Goal: Information Seeking & Learning: Learn about a topic

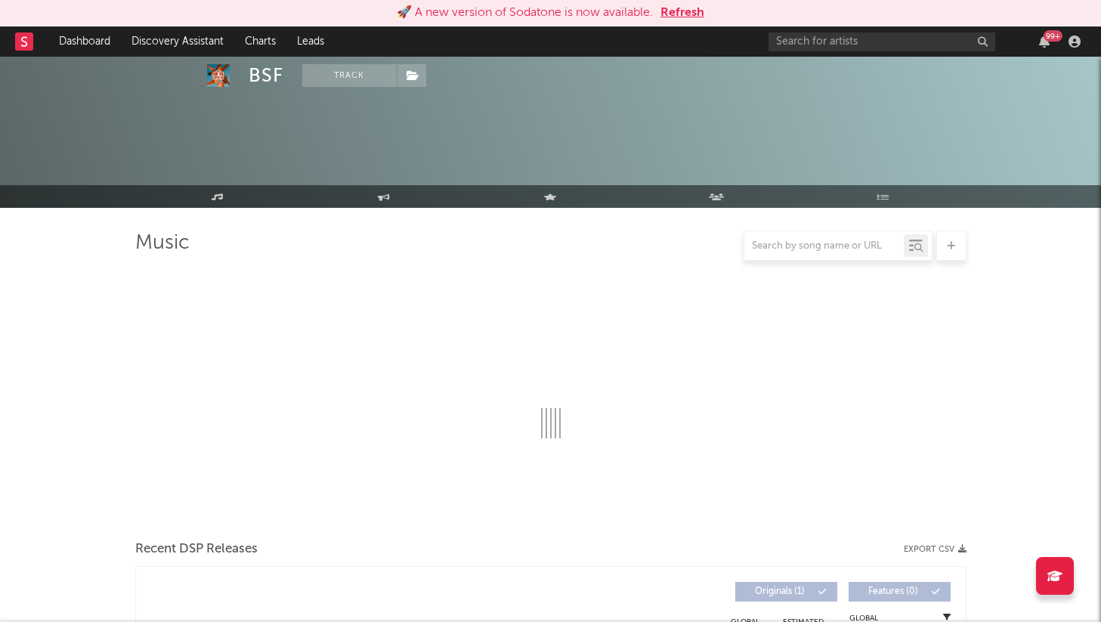
select select "1w"
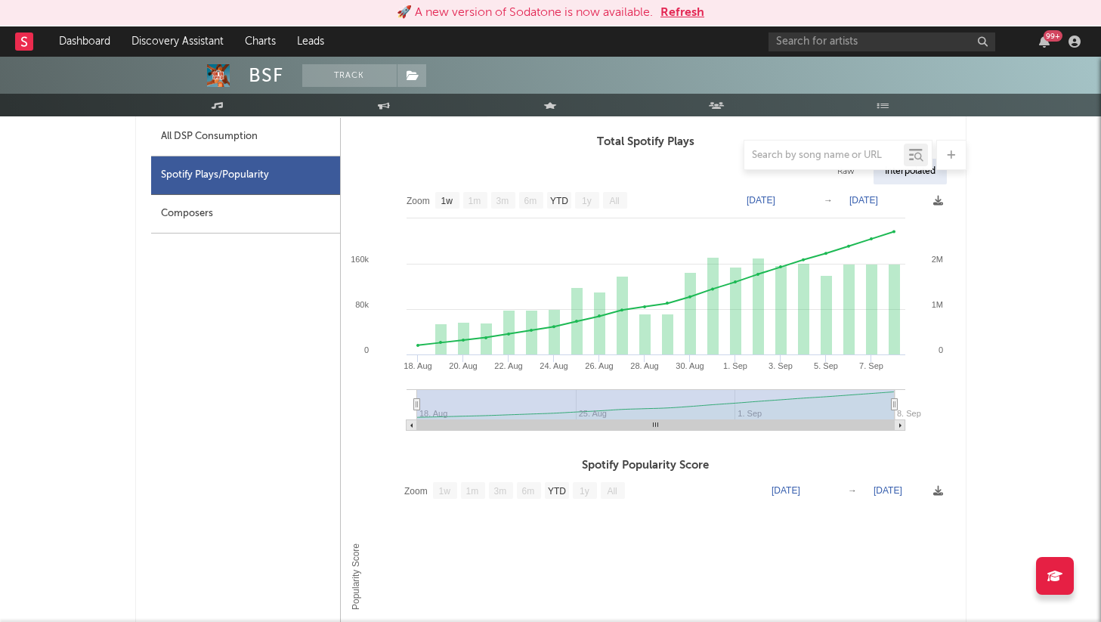
click at [682, 12] on button "Refresh" at bounding box center [682, 13] width 44 height 18
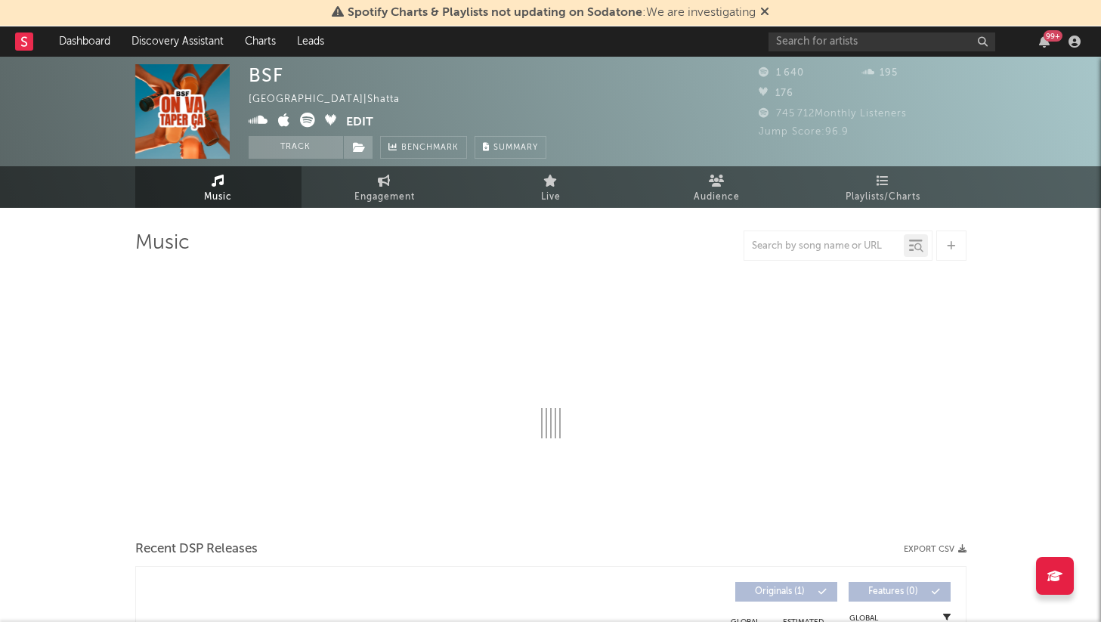
click at [764, 11] on icon at bounding box center [764, 11] width 9 height 12
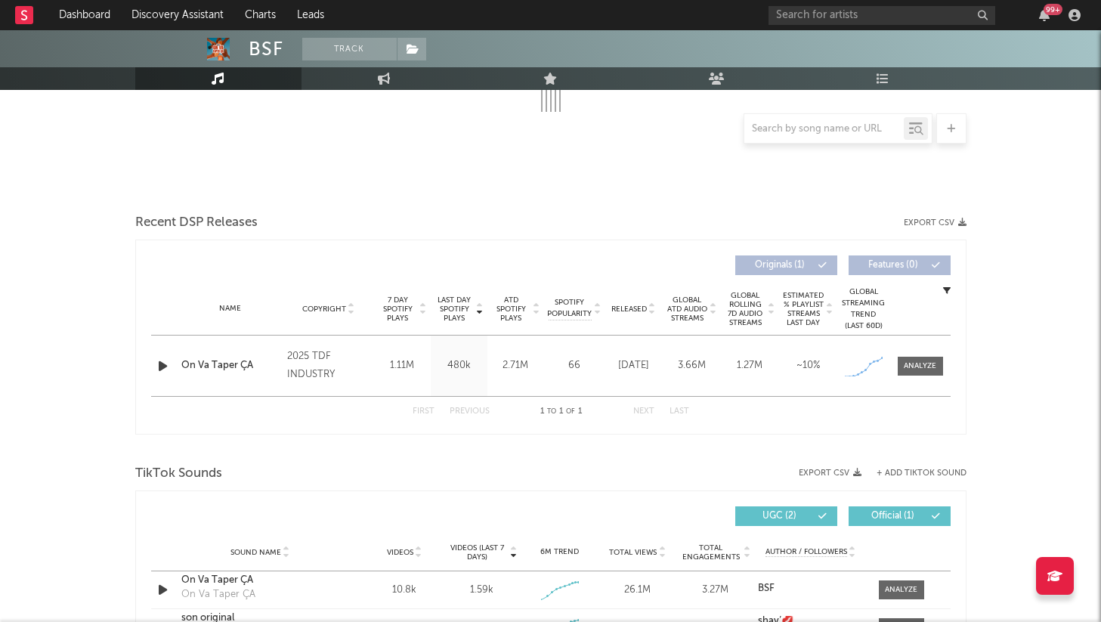
scroll to position [318, 0]
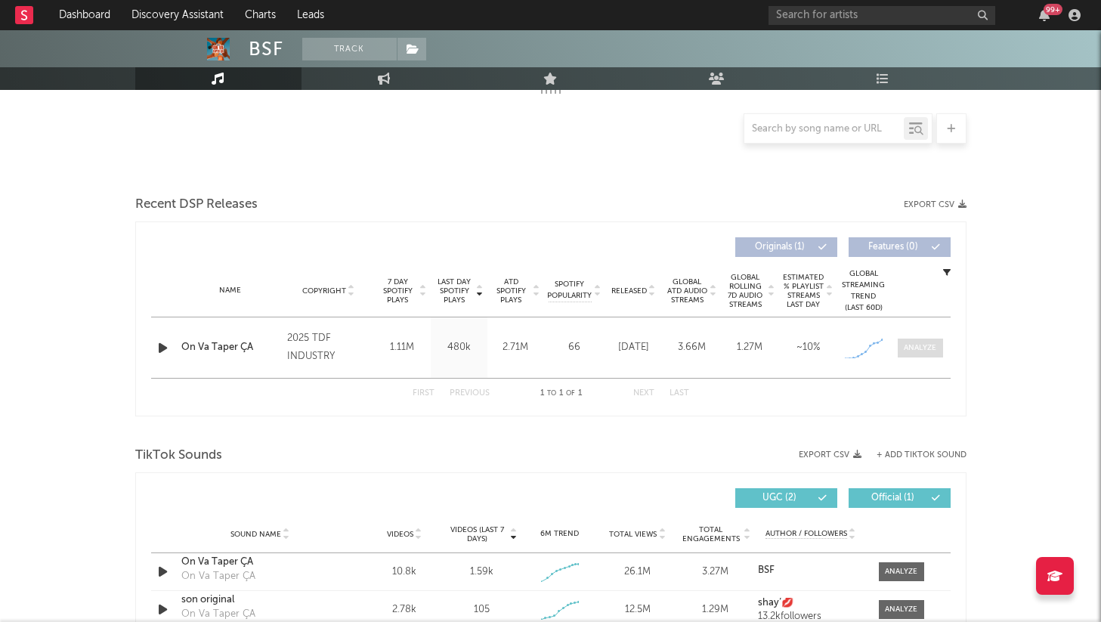
click at [900, 348] on span at bounding box center [920, 347] width 45 height 19
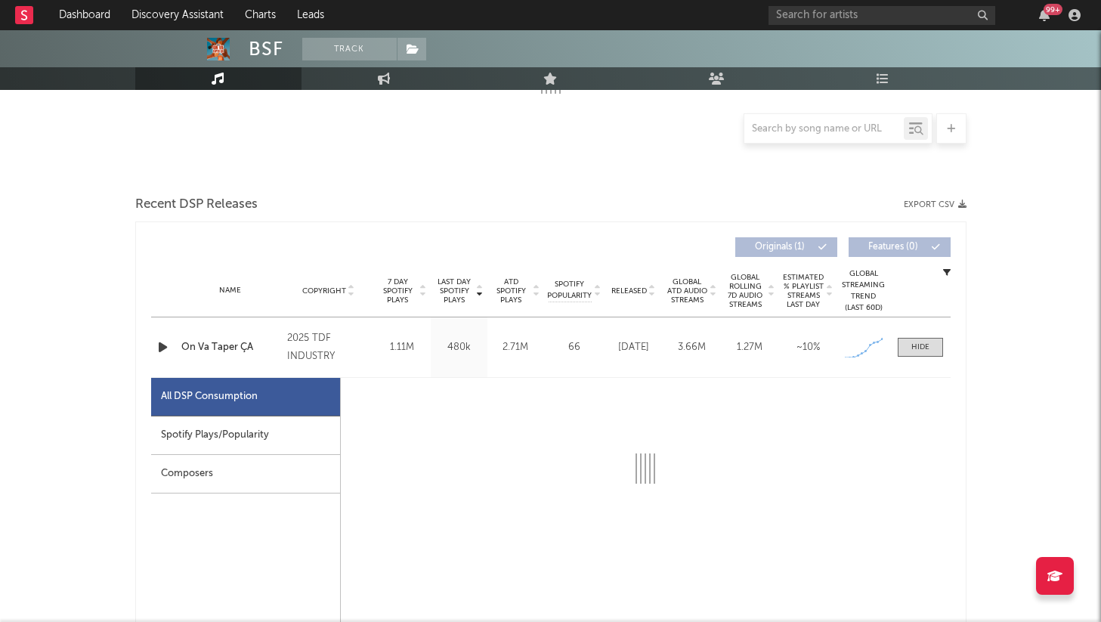
select select "1w"
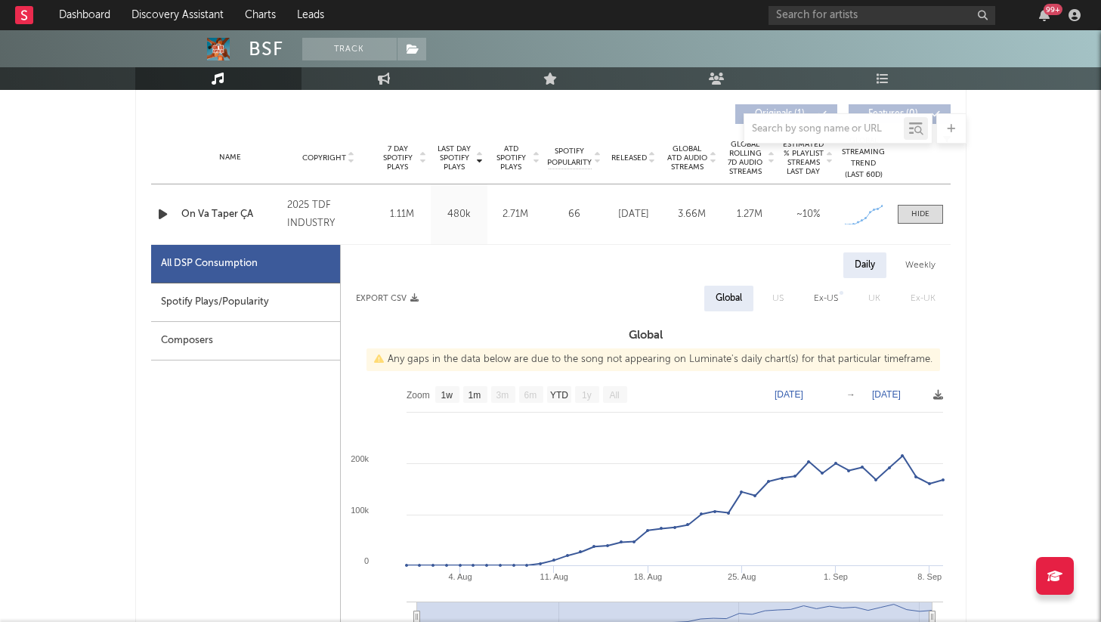
scroll to position [484, 0]
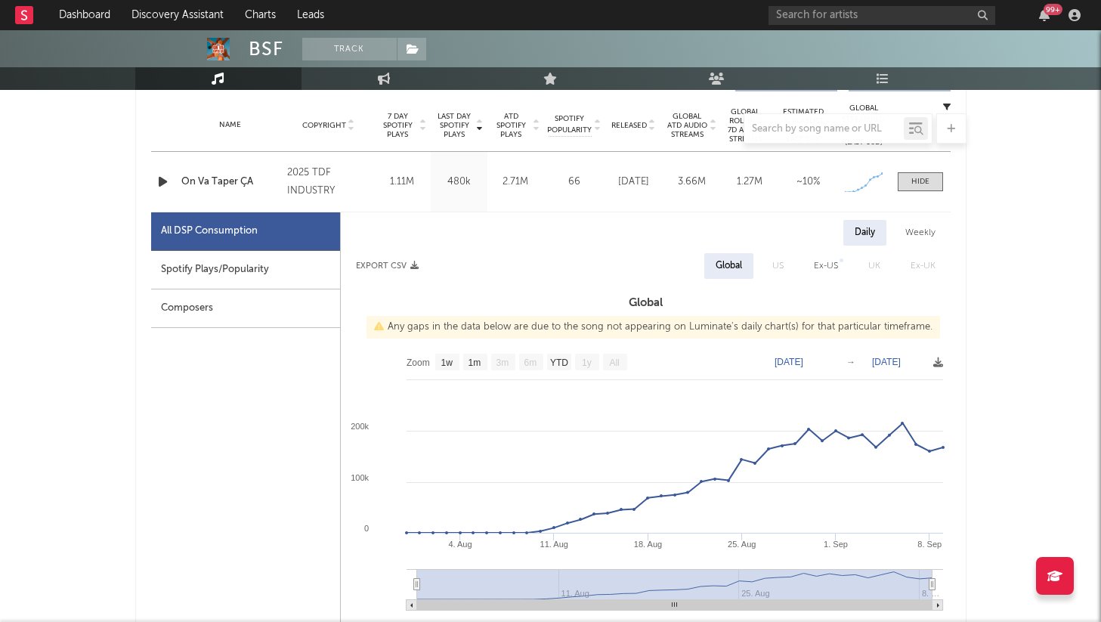
click at [255, 264] on div "Spotify Plays/Popularity" at bounding box center [245, 270] width 189 height 39
select select "1w"
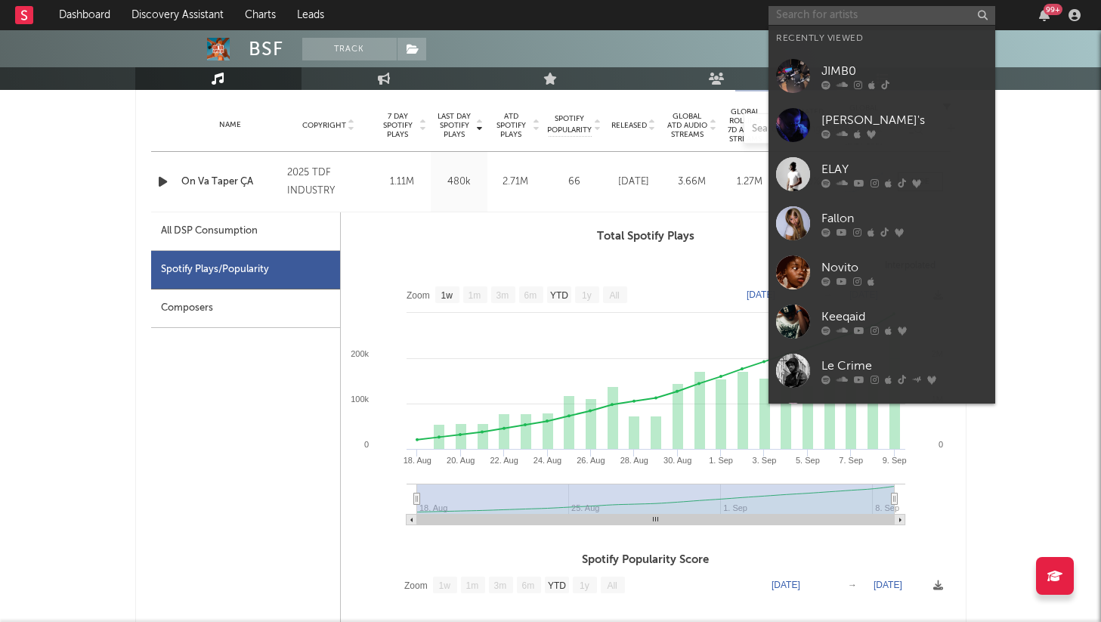
click at [809, 12] on input "text" at bounding box center [881, 15] width 227 height 19
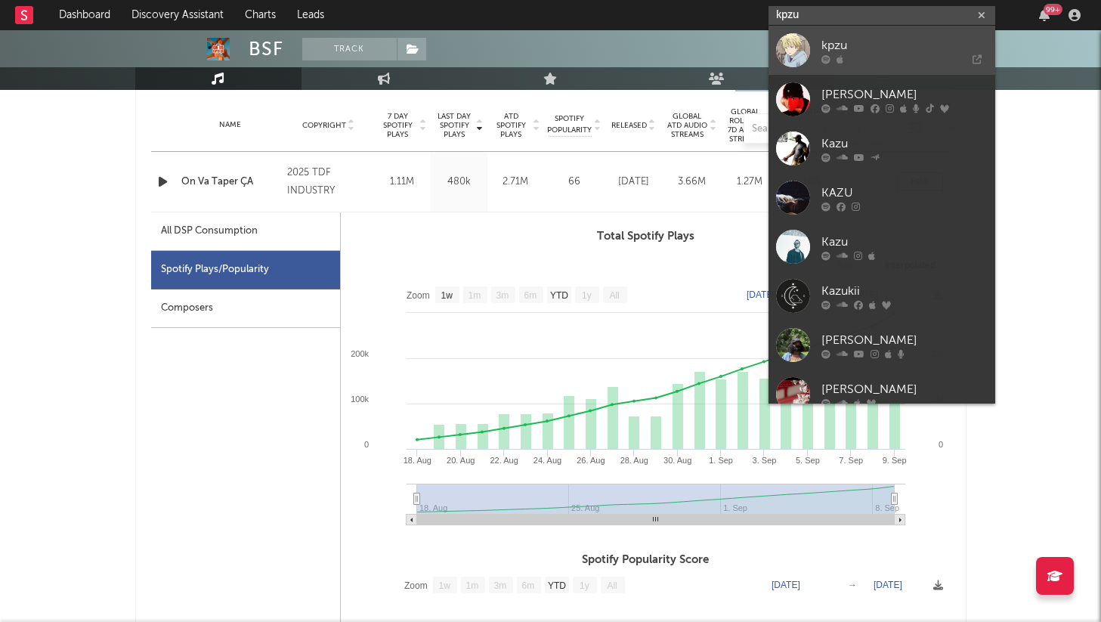
type input "kpzu"
click at [830, 40] on div "kpzu" at bounding box center [904, 45] width 166 height 18
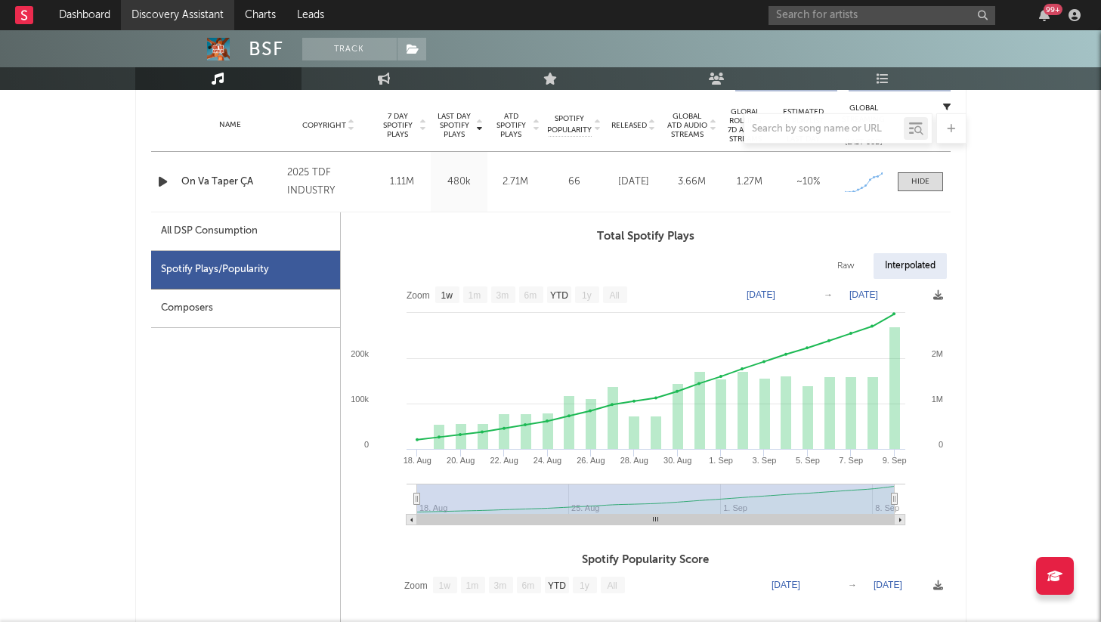
click at [175, 12] on link "Discovery Assistant" at bounding box center [177, 15] width 113 height 30
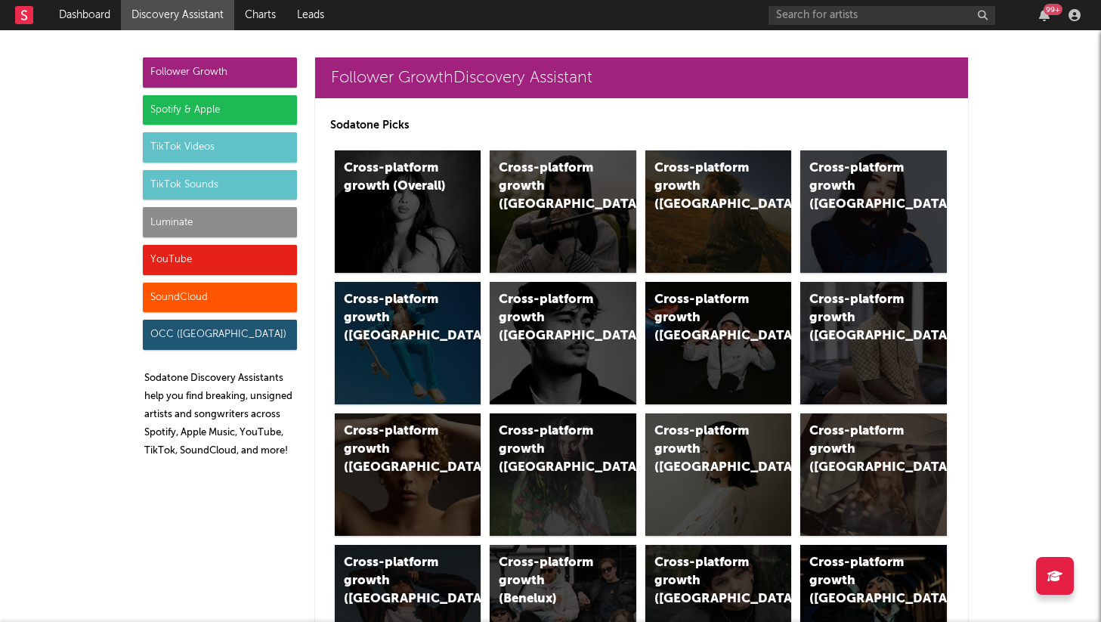
click at [42, 20] on div at bounding box center [31, 15] width 33 height 30
click at [20, 18] on rect at bounding box center [24, 15] width 18 height 18
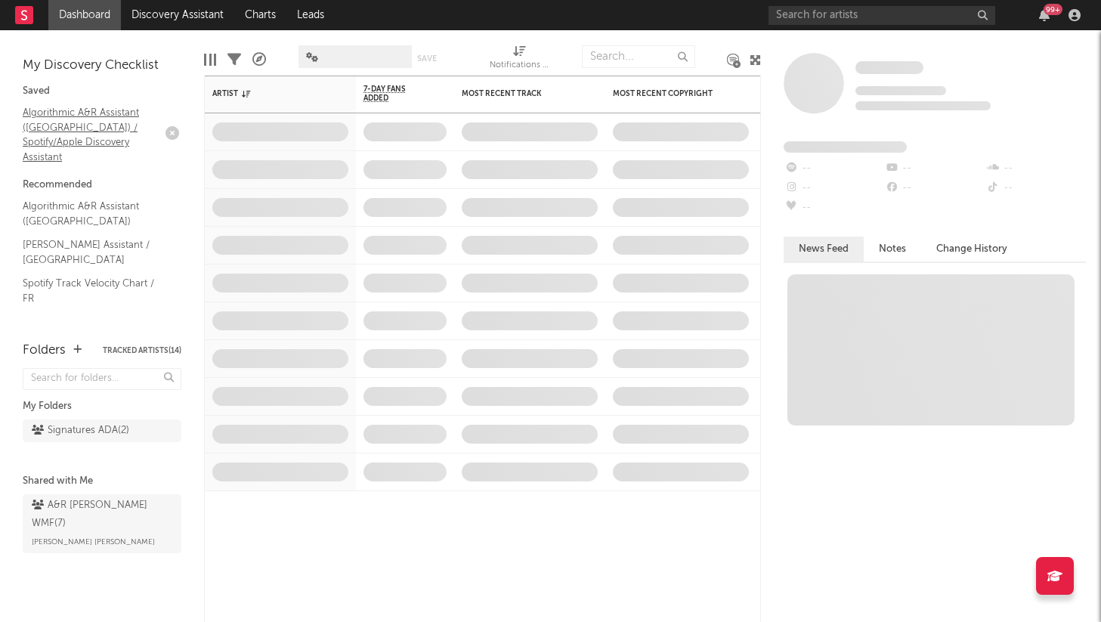
click at [104, 128] on link "Algorithmic A&R Assistant (France) / Spotify/Apple Discovery Assistant" at bounding box center [95, 134] width 144 height 60
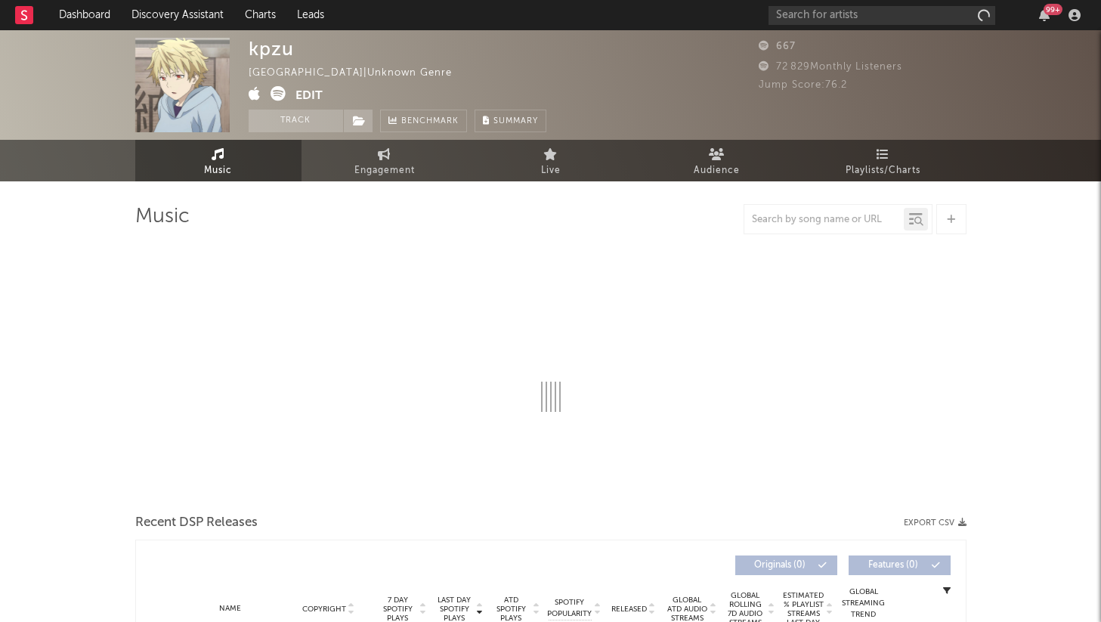
select select "1w"
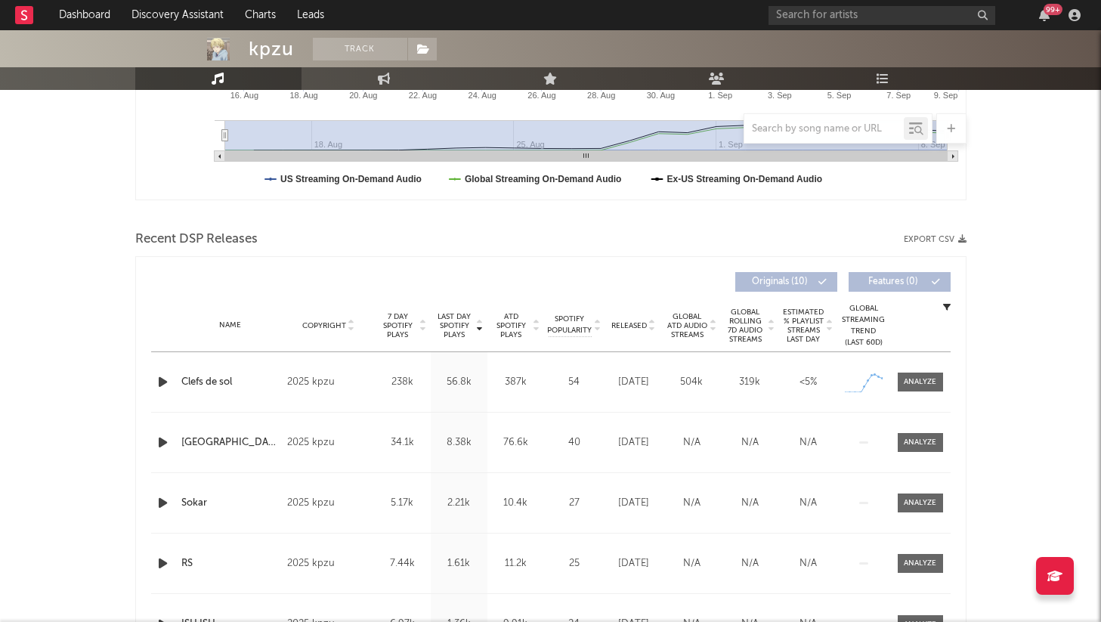
scroll to position [406, 0]
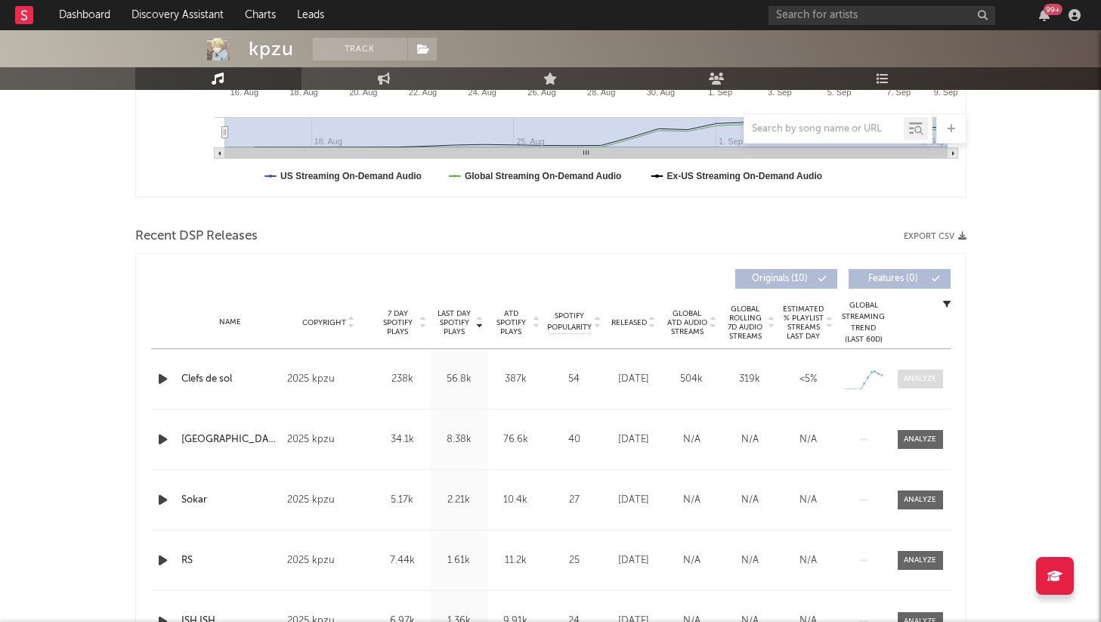
click at [923, 381] on div at bounding box center [920, 378] width 32 height 11
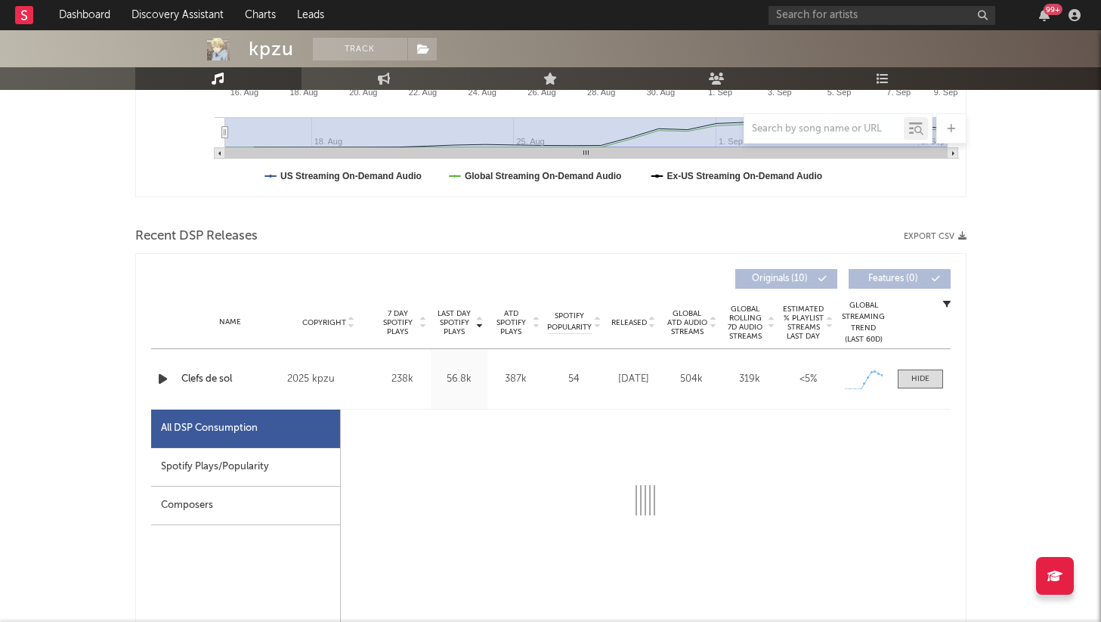
select select "1w"
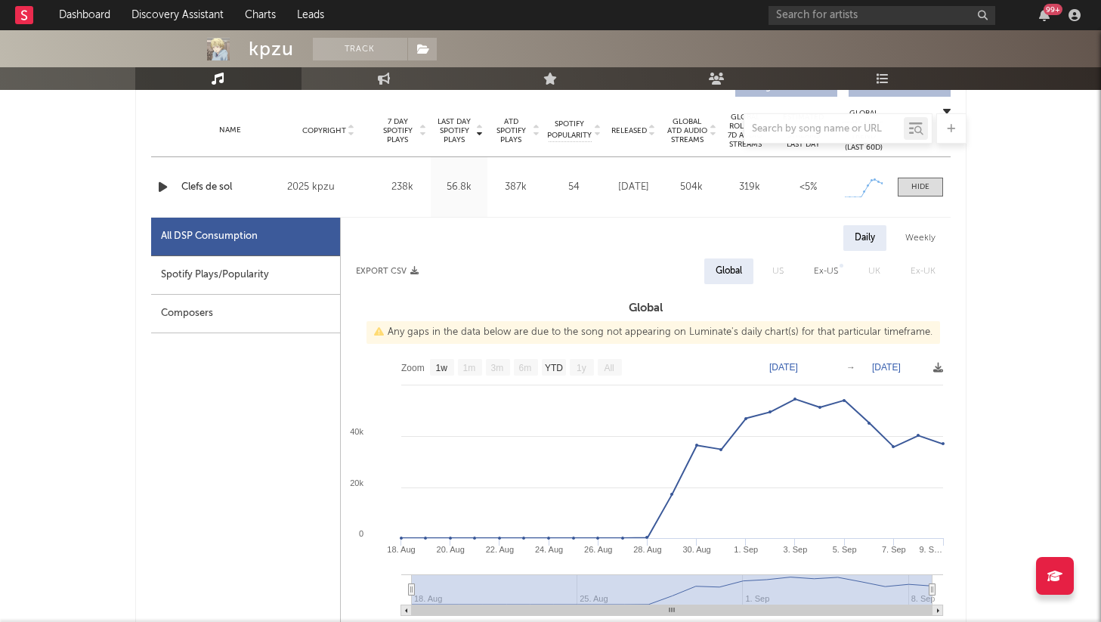
scroll to position [634, 0]
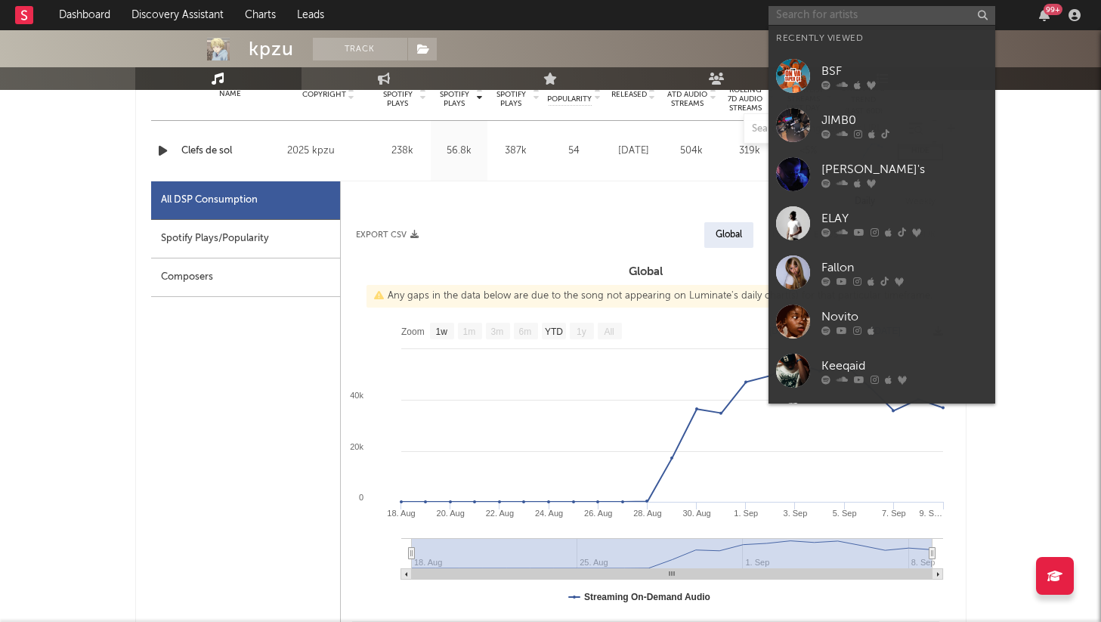
click at [812, 12] on input "text" at bounding box center [881, 15] width 227 height 19
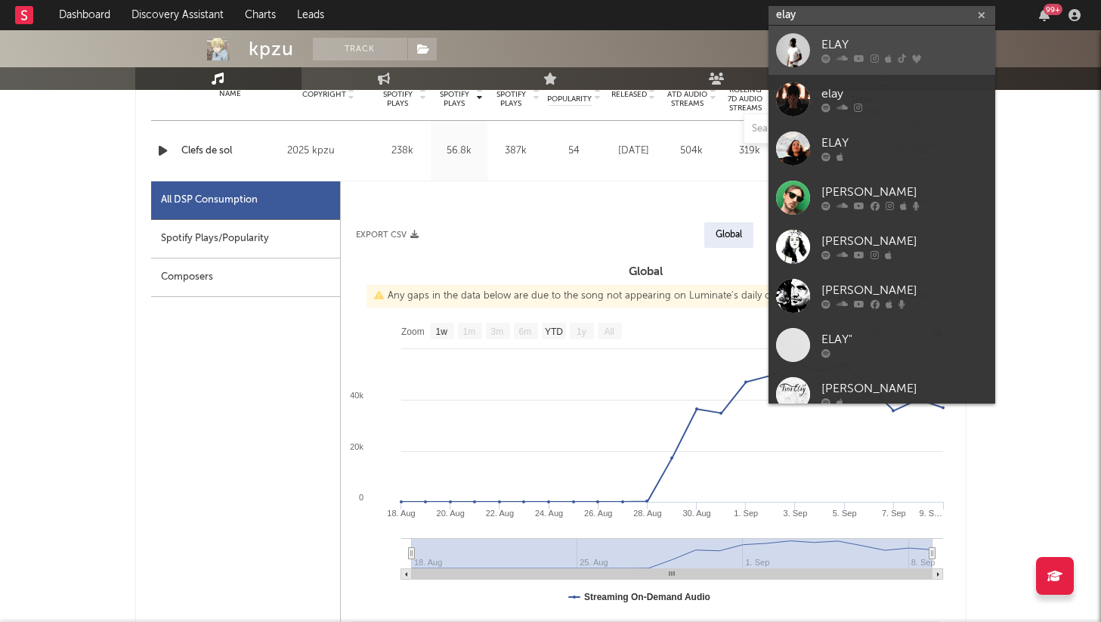
type input "elay"
click at [836, 45] on div "ELAY" at bounding box center [904, 45] width 166 height 18
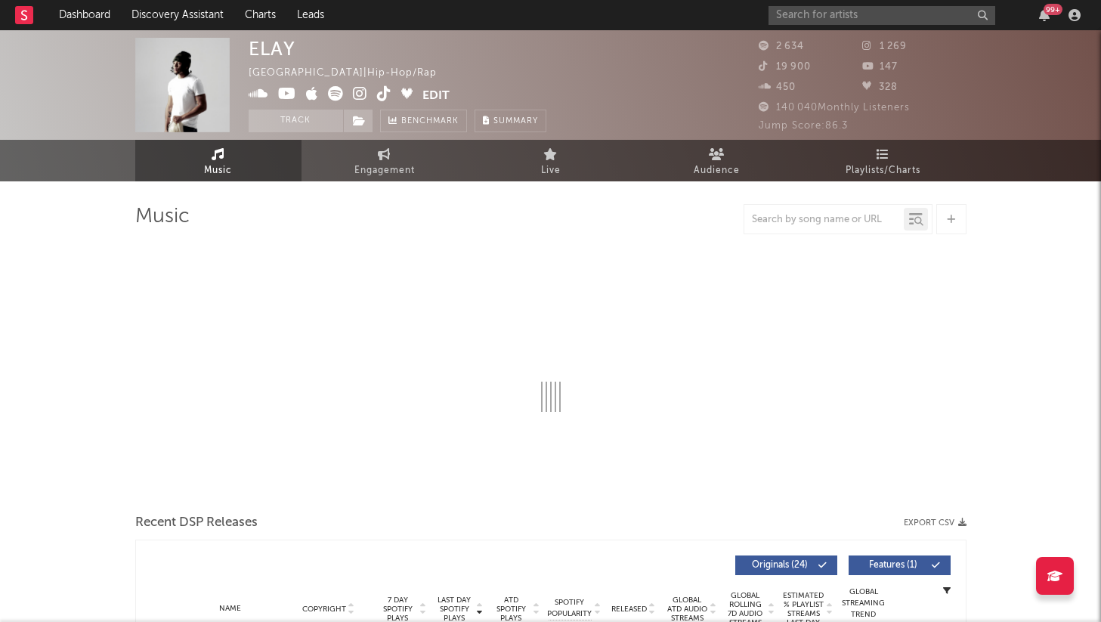
select select "1w"
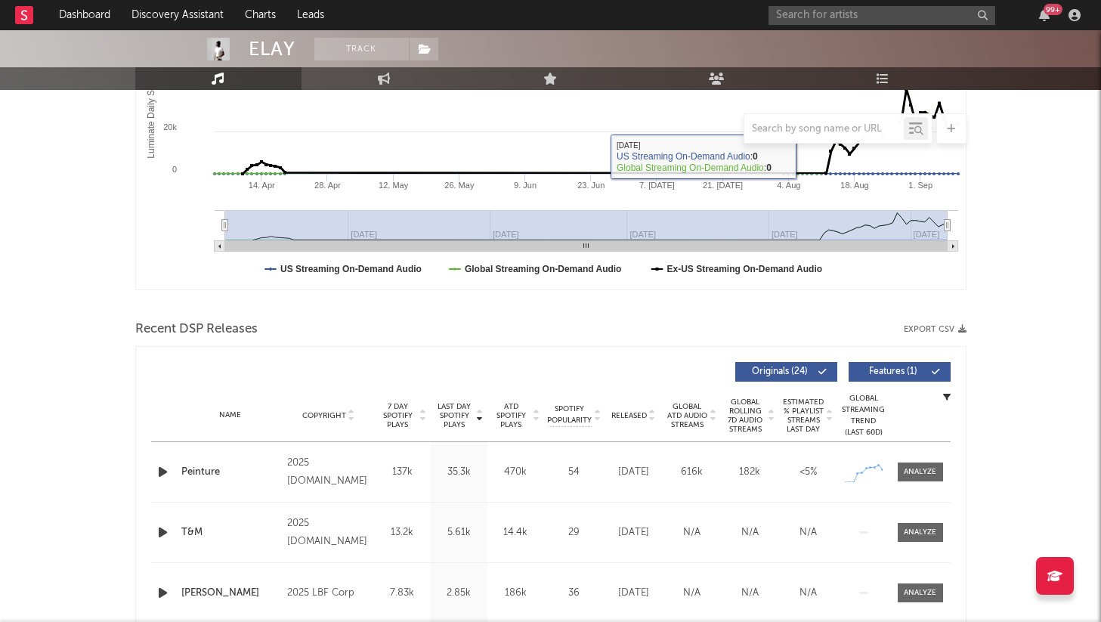
scroll to position [355, 0]
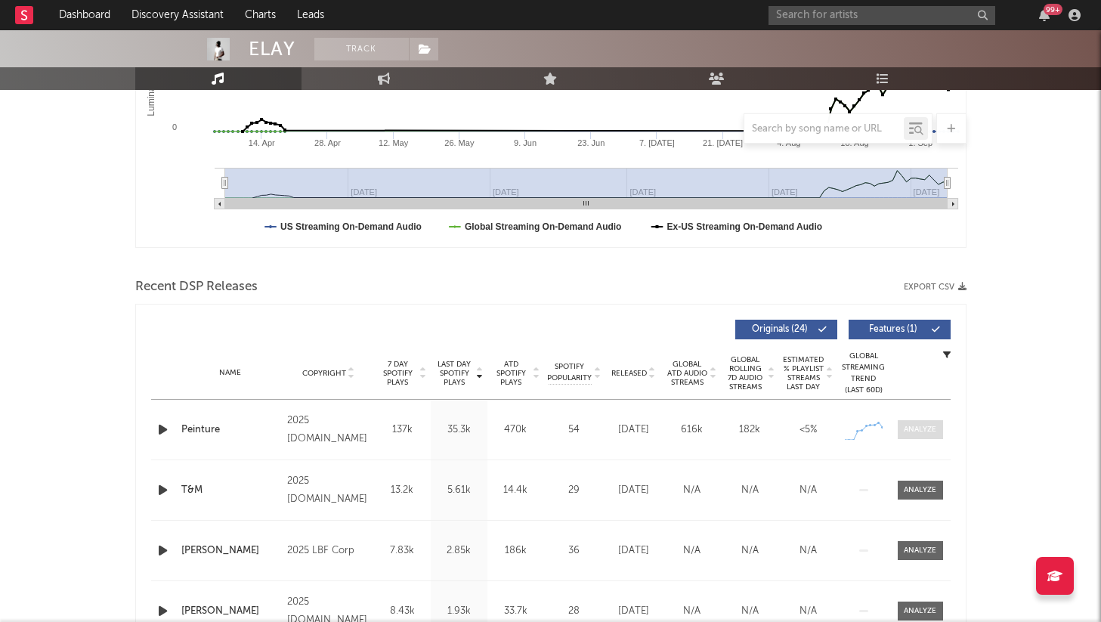
click at [911, 430] on div at bounding box center [920, 429] width 32 height 11
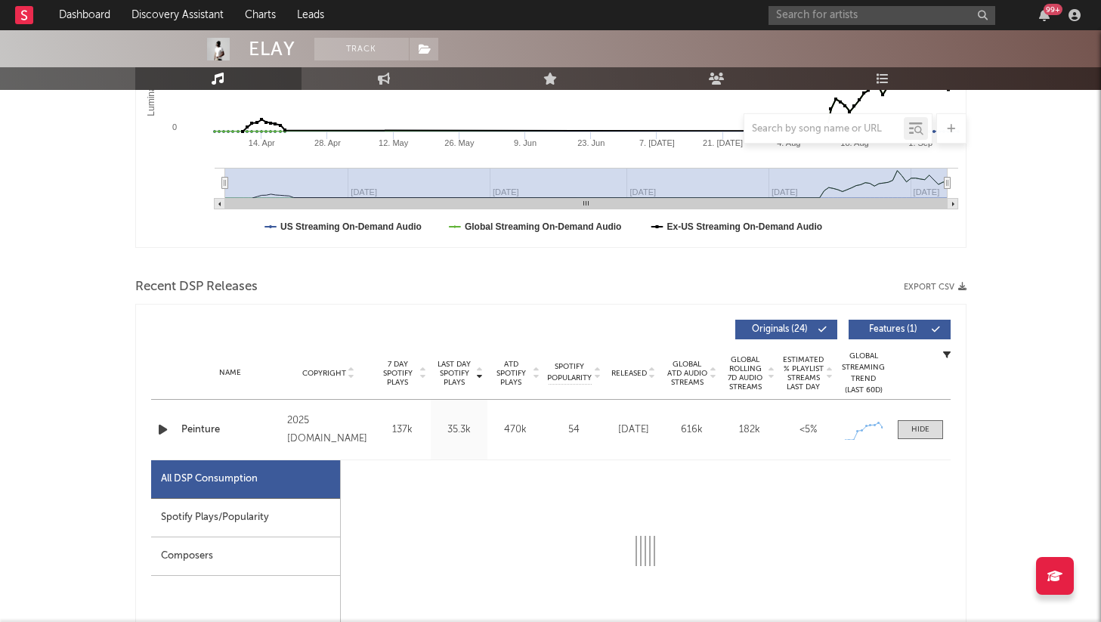
select select "1w"
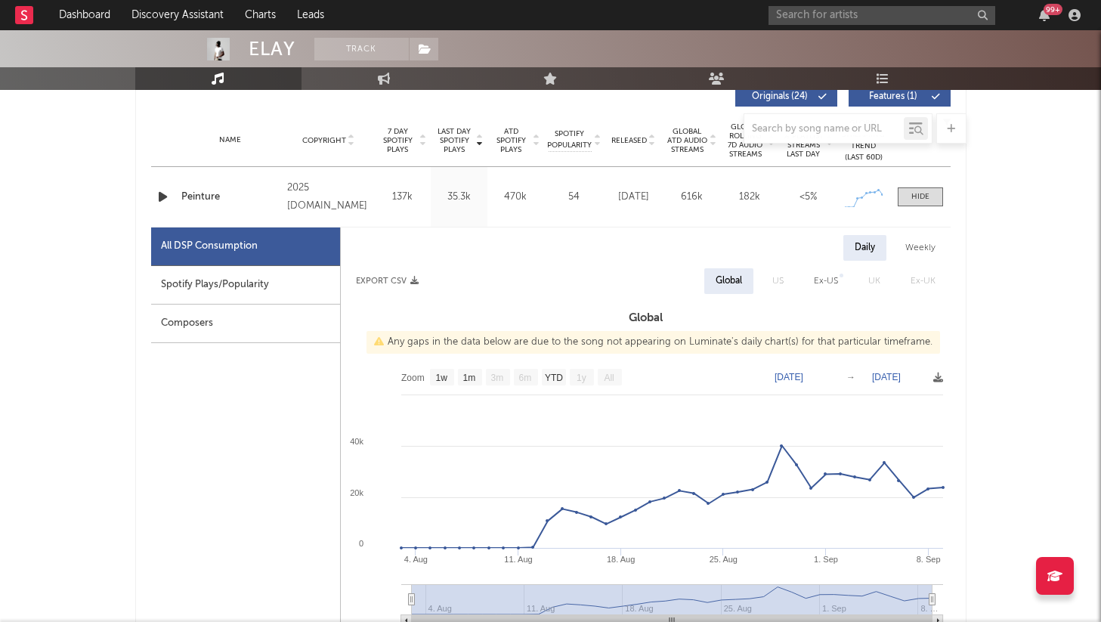
scroll to position [615, 0]
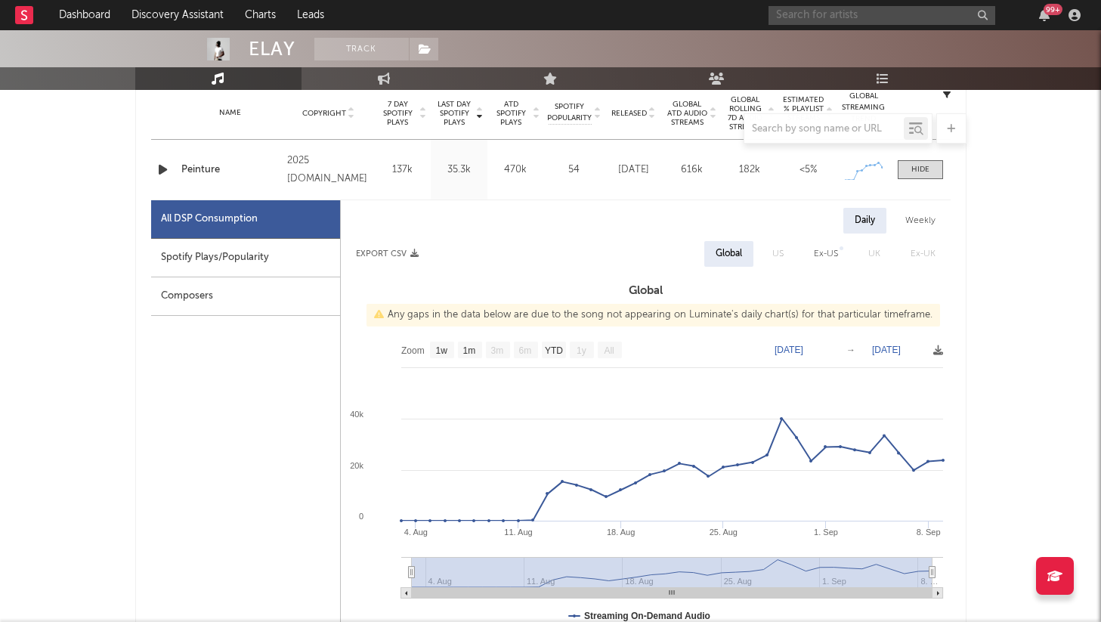
click at [814, 11] on input "text" at bounding box center [881, 15] width 227 height 19
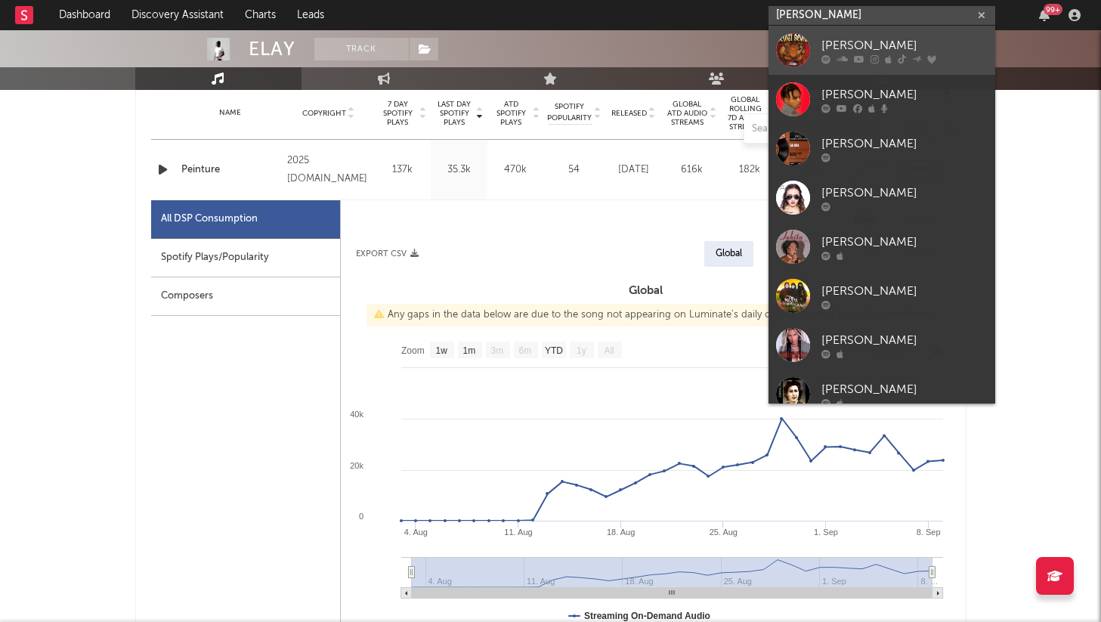
type input "salima"
click at [855, 61] on icon at bounding box center [859, 58] width 11 height 9
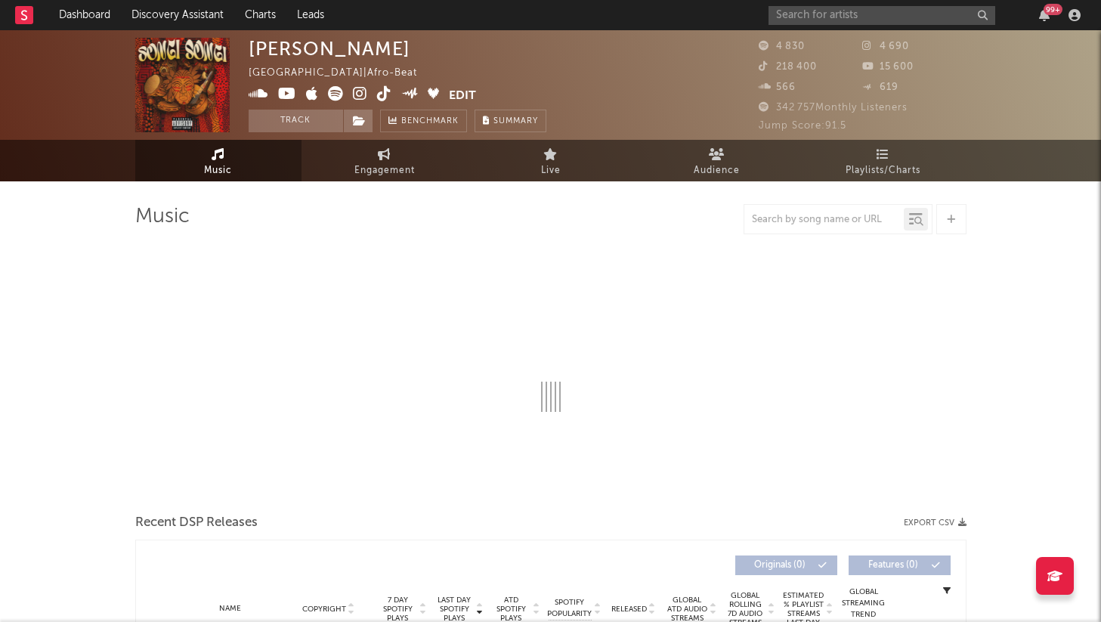
select select "1w"
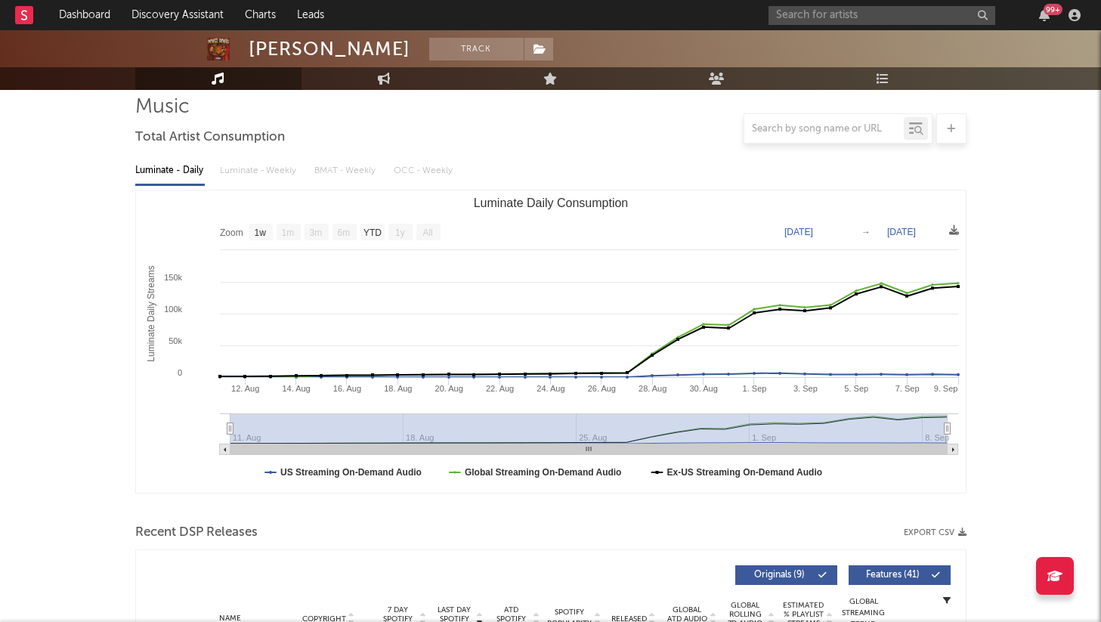
scroll to position [99, 0]
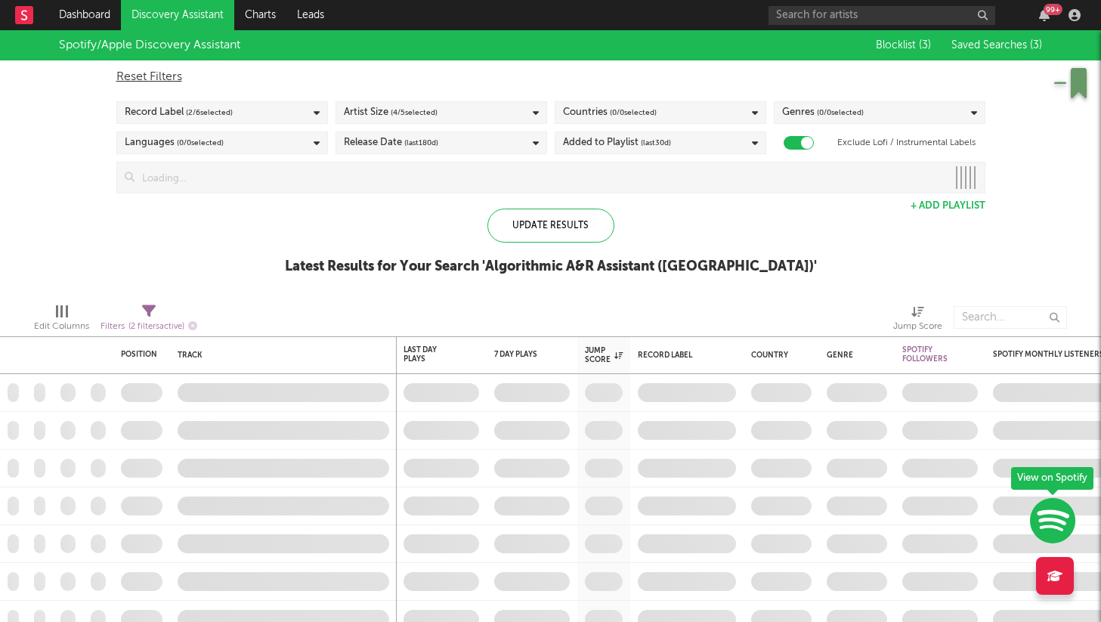
checkbox input "true"
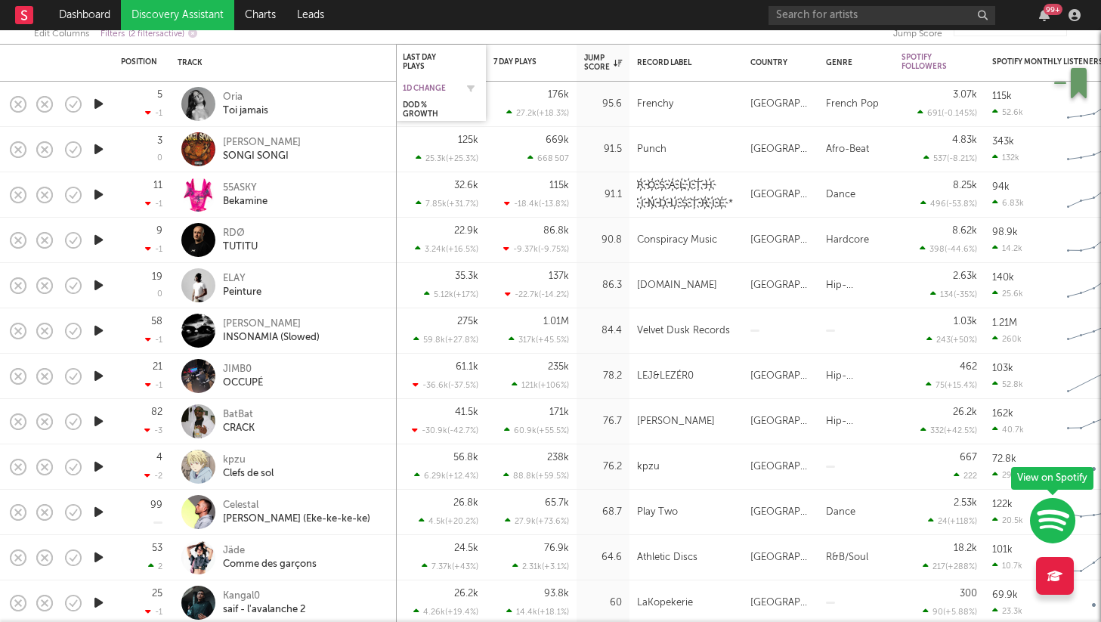
click at [422, 87] on div "1D Change" at bounding box center [429, 88] width 53 height 9
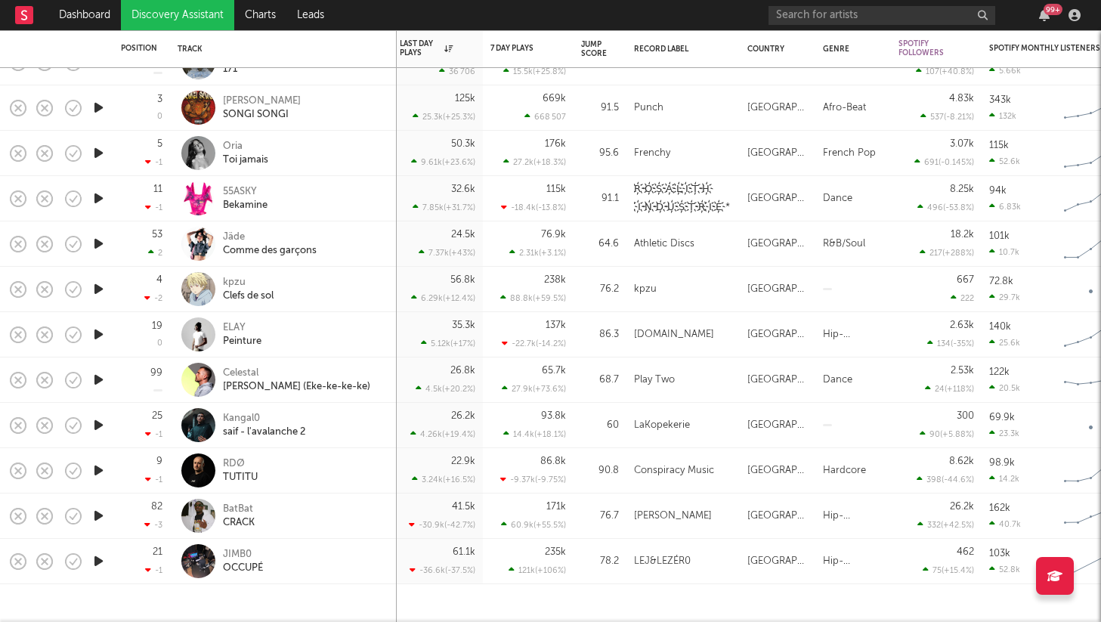
click at [295, 198] on div "55ASKY Bekamine" at bounding box center [304, 198] width 162 height 27
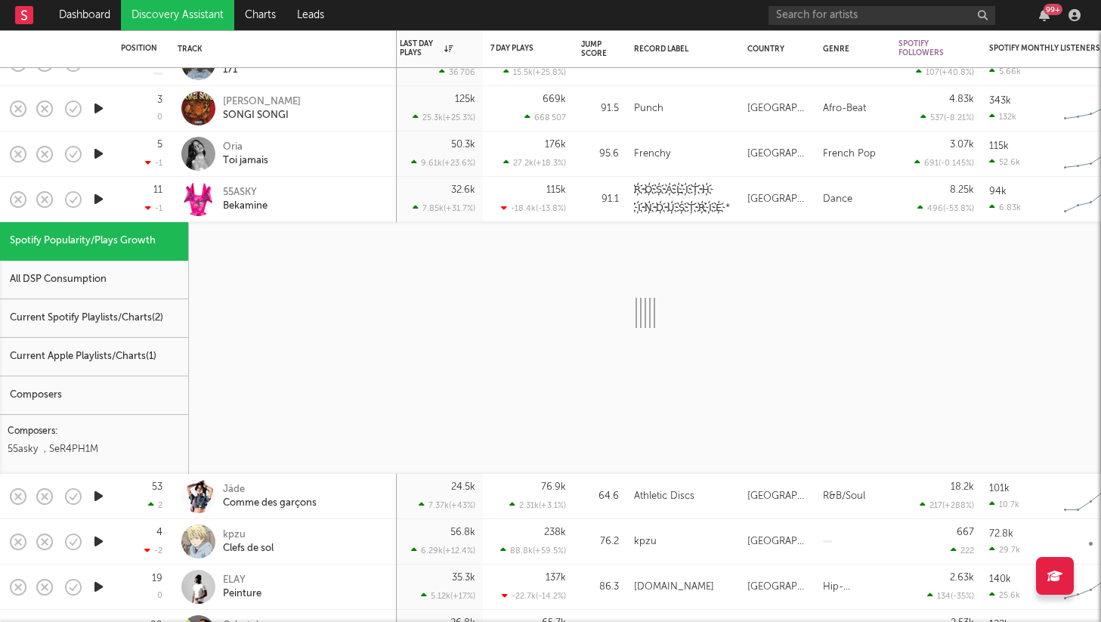
select select "1w"
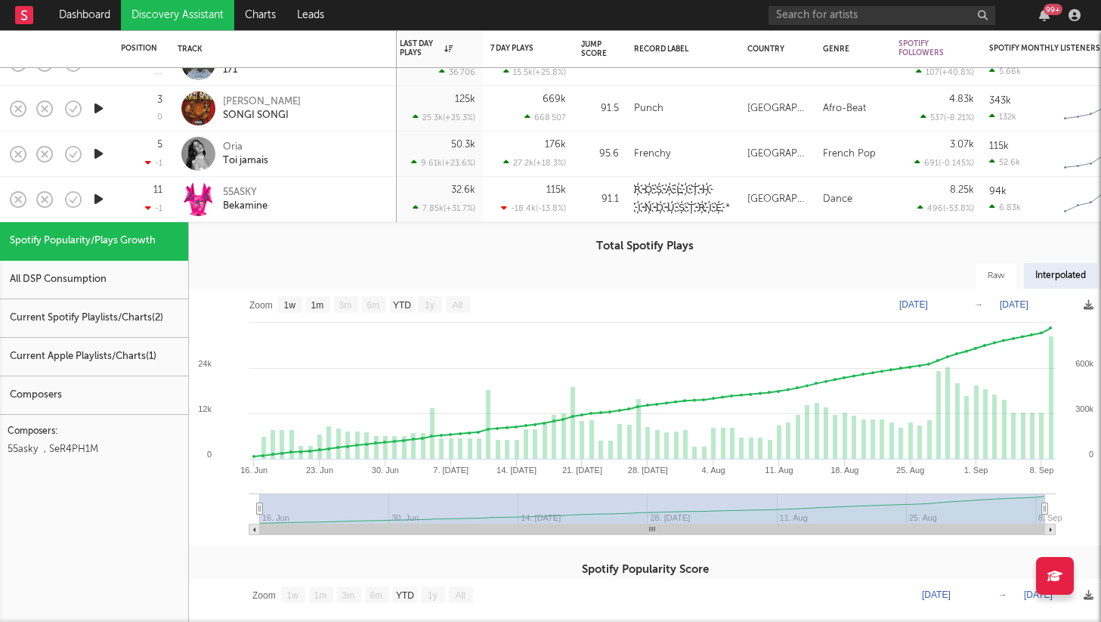
click at [130, 202] on div "11 -1" at bounding box center [142, 199] width 42 height 45
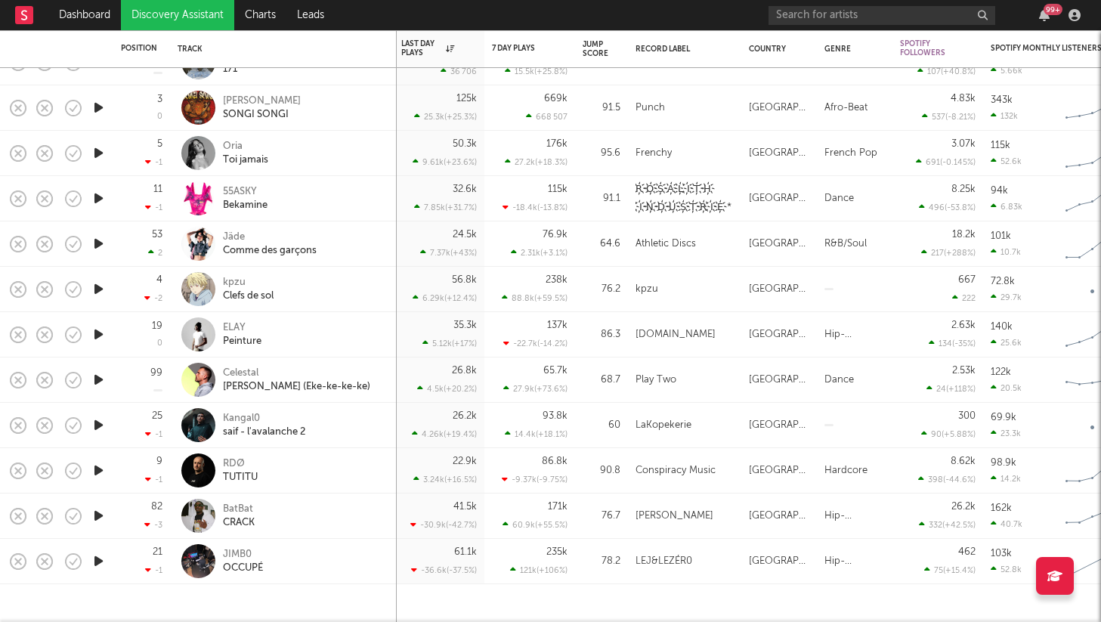
click at [338, 518] on div "BatBat CRACK" at bounding box center [304, 515] width 162 height 27
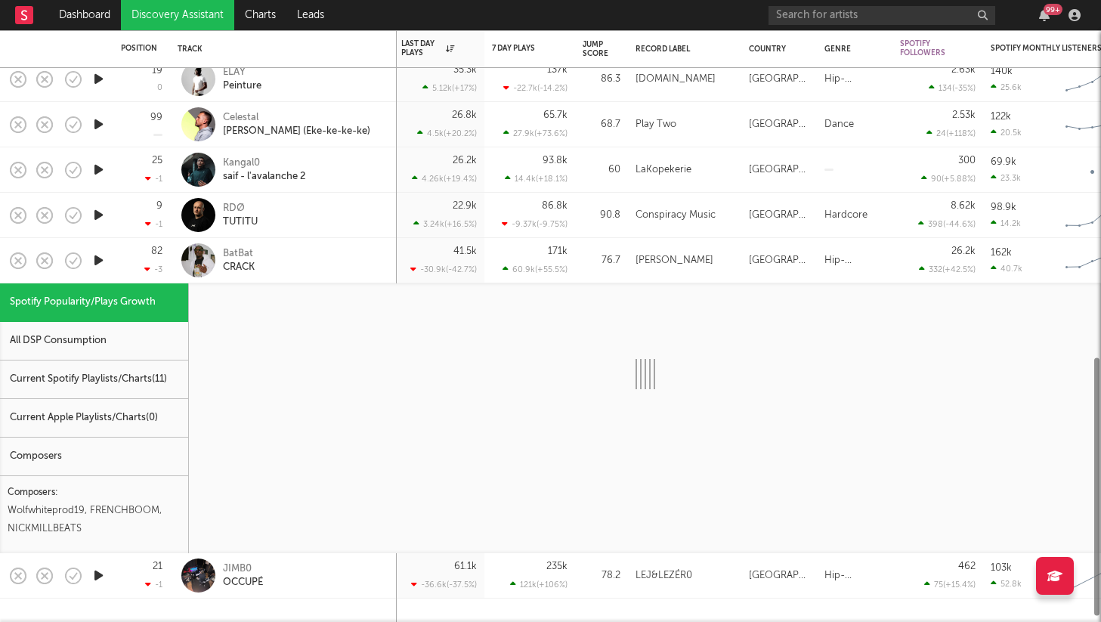
select select "1w"
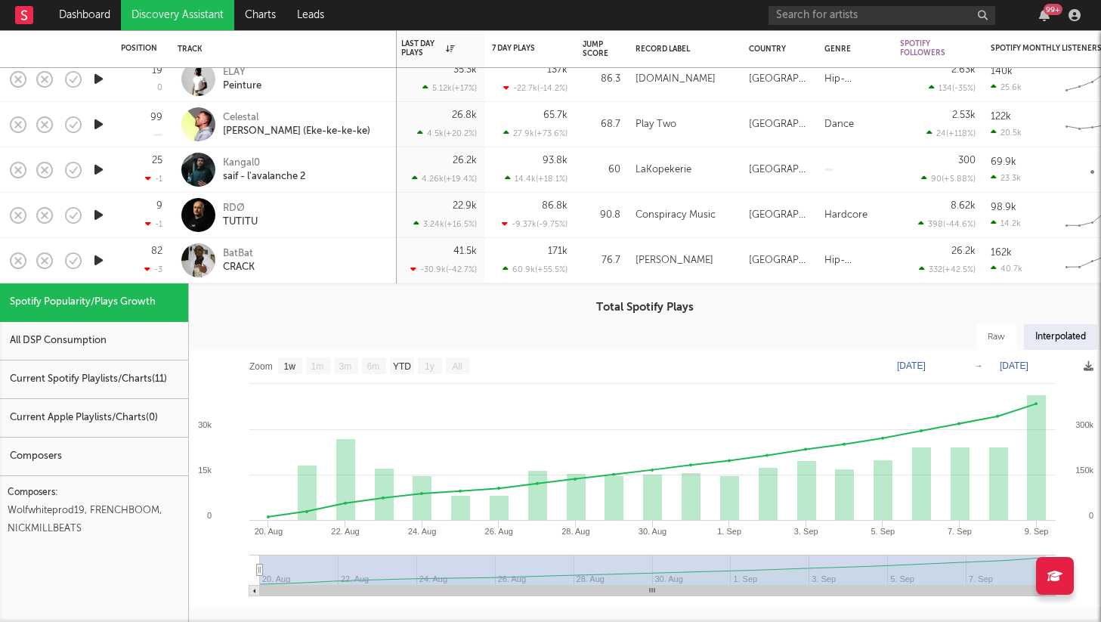
click at [346, 257] on div "BatBat CRACK" at bounding box center [304, 260] width 162 height 27
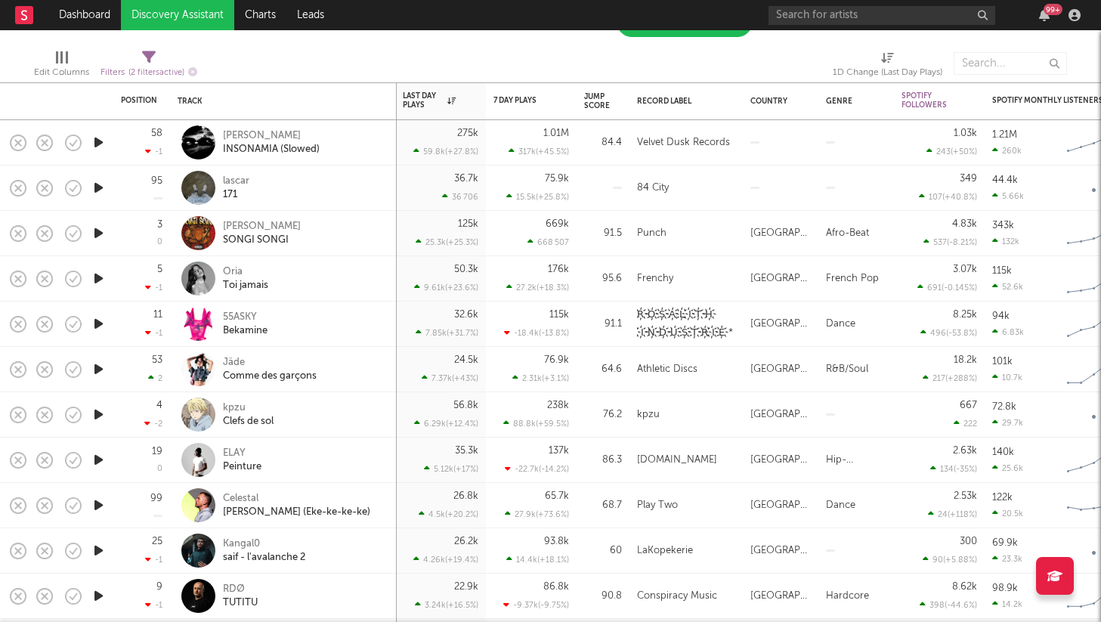
click at [323, 186] on div "lascar 171" at bounding box center [304, 188] width 162 height 27
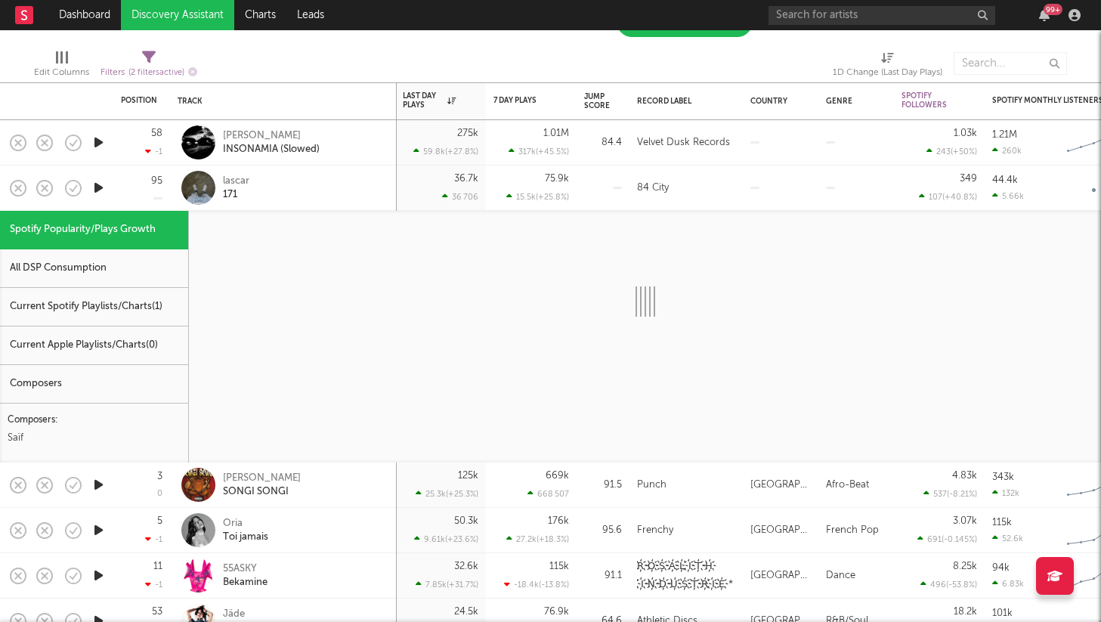
select select "1w"
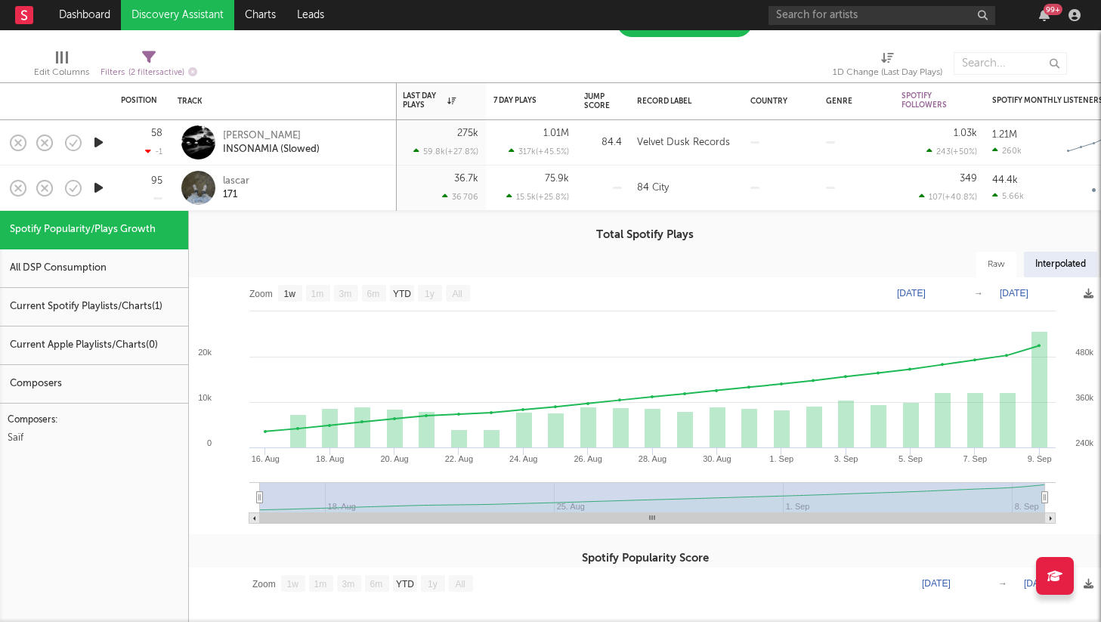
click at [323, 185] on div "lascar 171" at bounding box center [304, 188] width 162 height 27
